Goal: Transaction & Acquisition: Purchase product/service

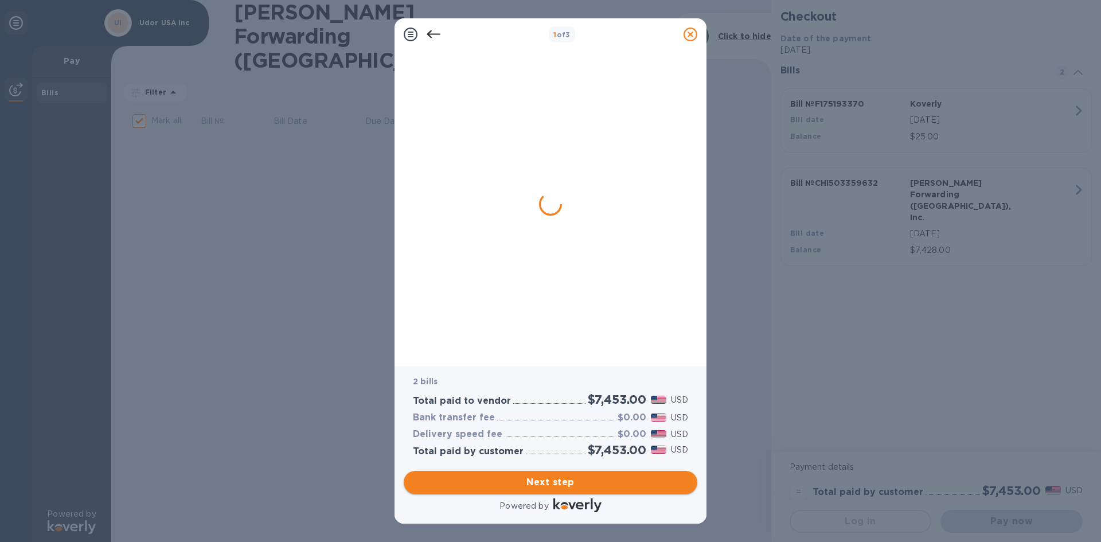
checkbox input "false"
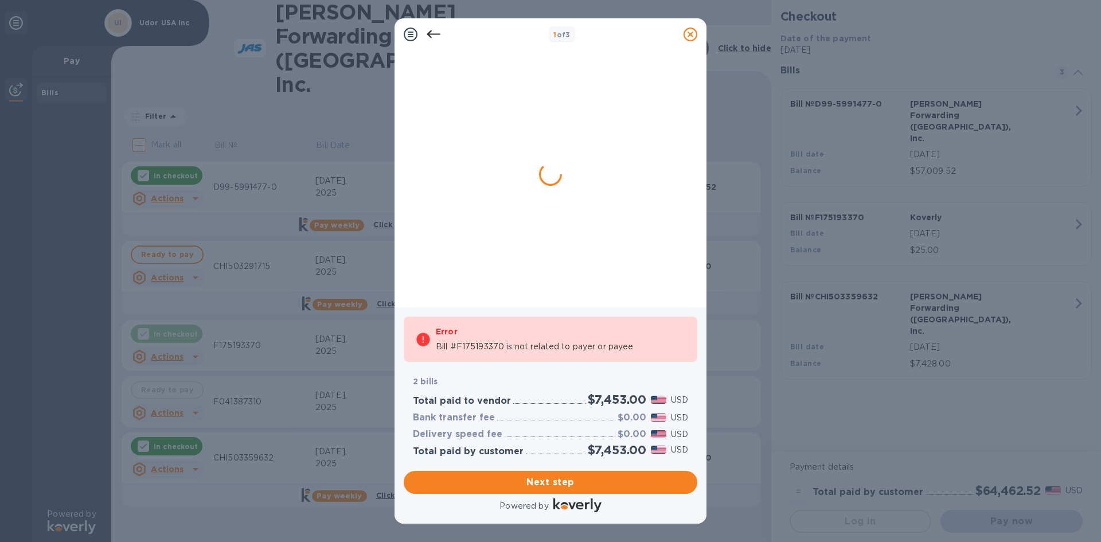
click at [594, 166] on div at bounding box center [546, 173] width 275 height 236
click at [558, 481] on span "Next step" at bounding box center [550, 482] width 275 height 14
click at [533, 125] on div at bounding box center [546, 173] width 275 height 236
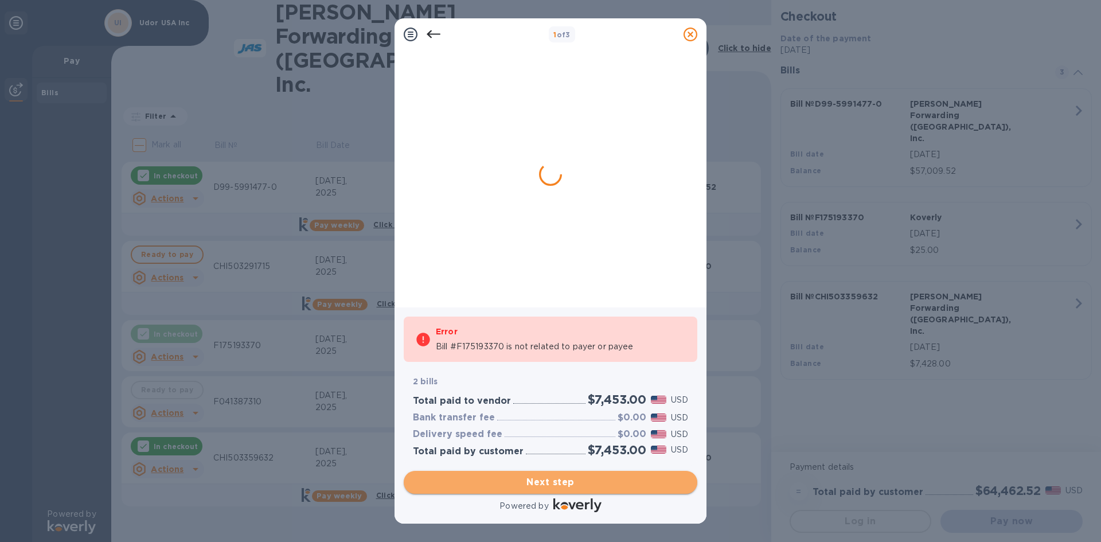
click at [513, 472] on button "Next step" at bounding box center [550, 482] width 293 height 23
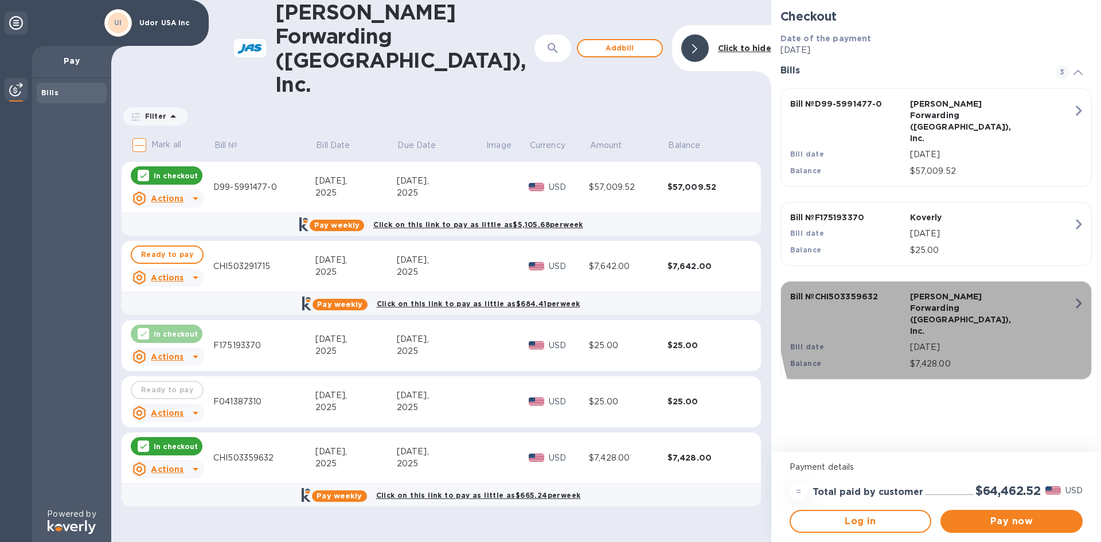
click at [1087, 293] on icon "button" at bounding box center [1078, 303] width 21 height 21
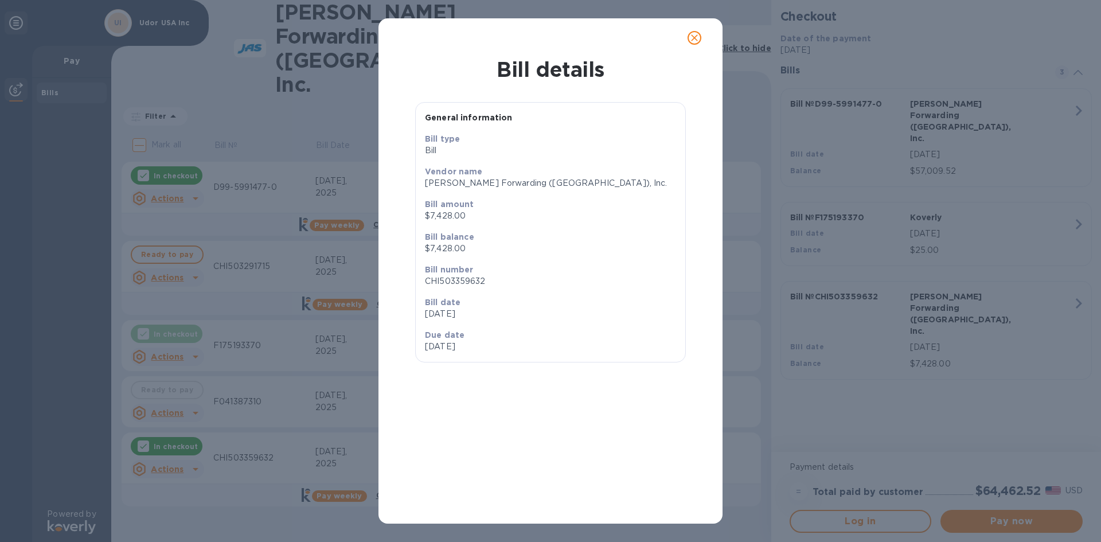
click at [697, 34] on icon "close" at bounding box center [693, 37] width 11 height 11
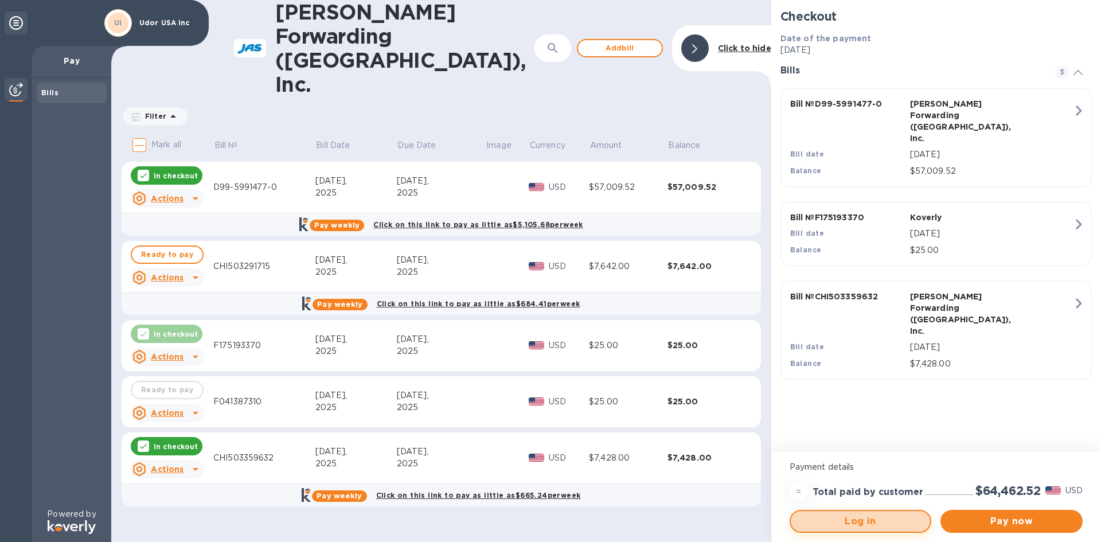
click at [816, 517] on span "Log in" at bounding box center [861, 521] width 122 height 14
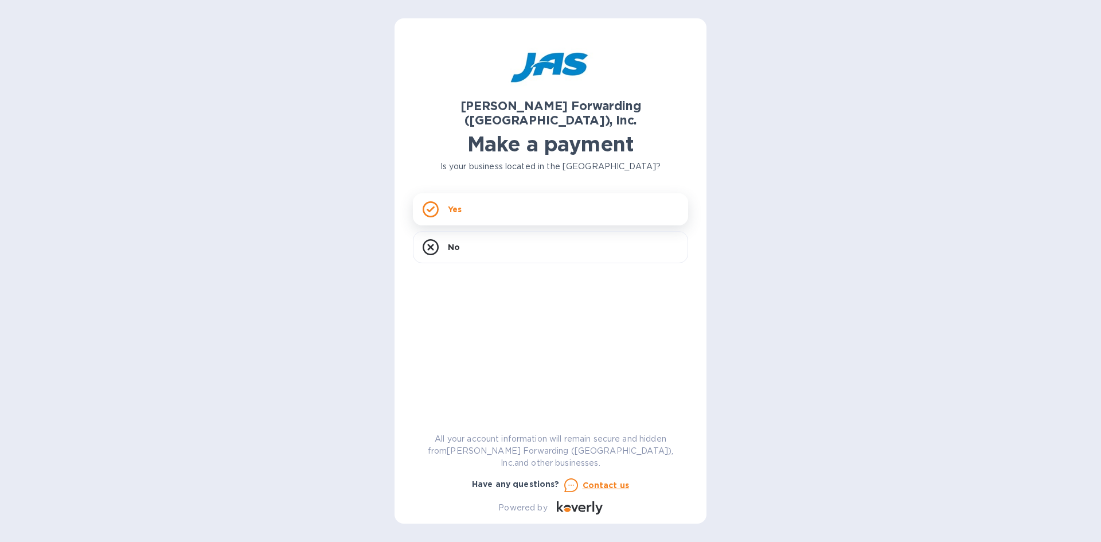
click at [475, 201] on div "Yes" at bounding box center [550, 209] width 275 height 32
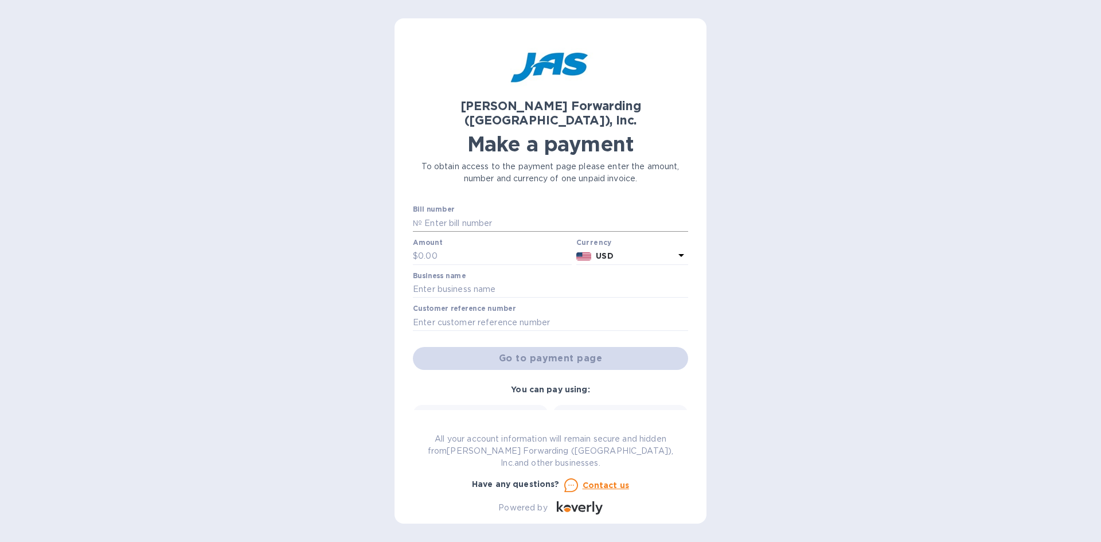
click at [469, 214] on input "text" at bounding box center [555, 222] width 266 height 17
type input "CHI503359632"
click at [456, 248] on input "text" at bounding box center [495, 256] width 154 height 17
type input "7,428.00"
click at [503, 281] on input "text" at bounding box center [550, 289] width 275 height 17
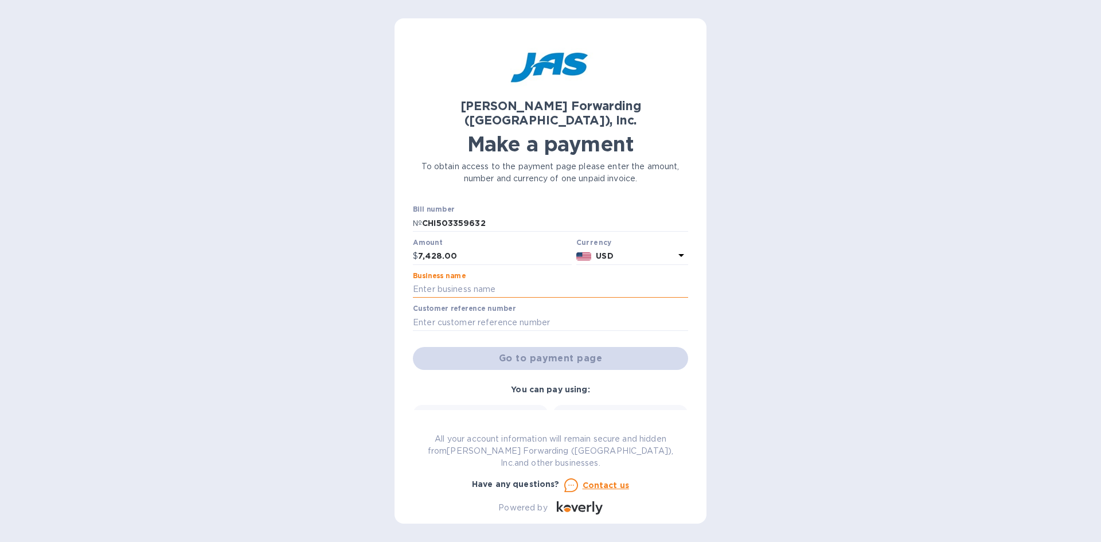
type input "Udor USA, Inc."
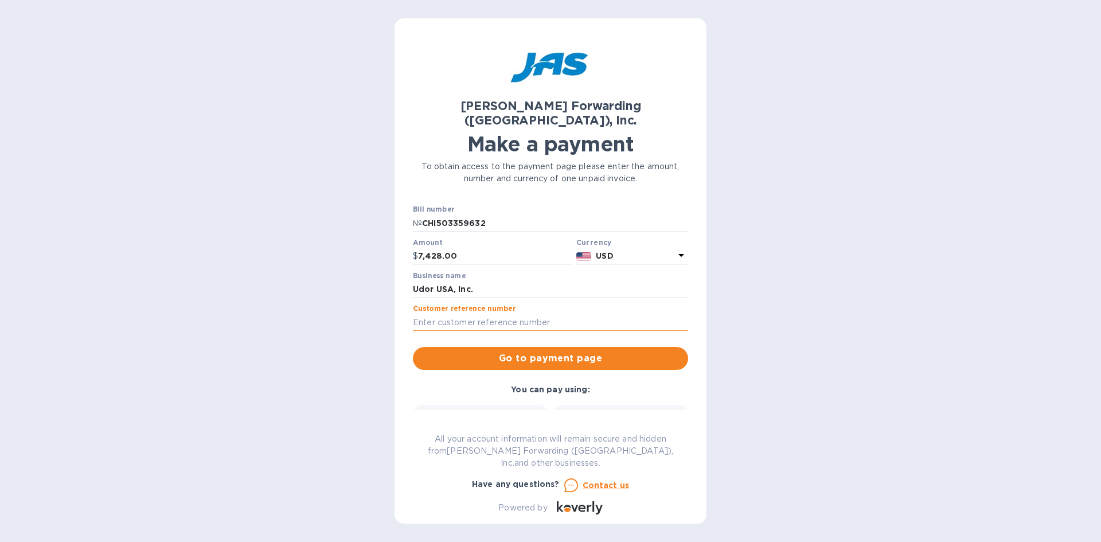
click at [475, 314] on input "text" at bounding box center [550, 322] width 275 height 17
type input "UDOUSALLB"
click at [512, 351] on span "Go to payment page" at bounding box center [550, 358] width 257 height 14
